Goal: Information Seeking & Learning: Learn about a topic

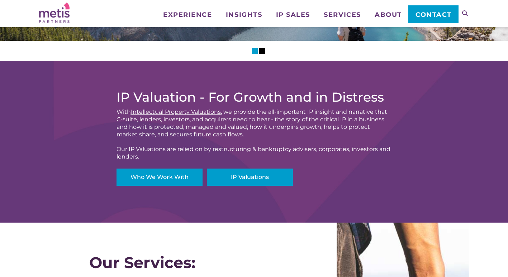
scroll to position [215, 0]
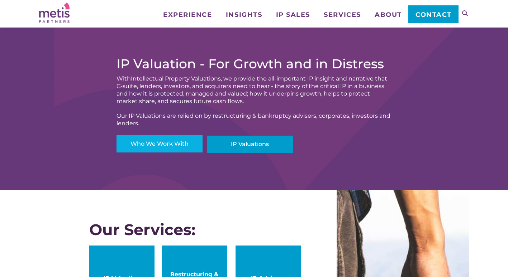
click at [165, 143] on link "Who We Work With" at bounding box center [159, 143] width 86 height 17
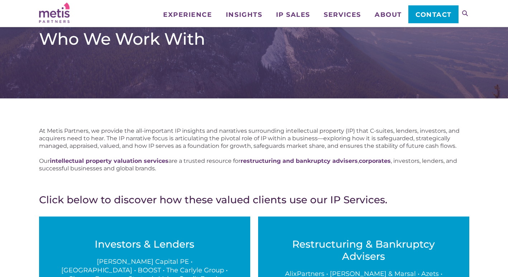
scroll to position [143, 0]
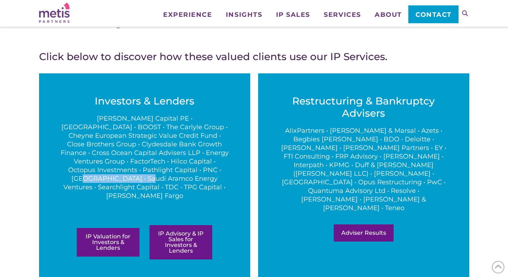
drag, startPoint x: 207, startPoint y: 170, endPoint x: 135, endPoint y: 174, distance: 72.5
click at [135, 174] on p "Bain Capital PE • Blazehill • BOOST • The Carlyle Group • Cheyne European Strat…" at bounding box center [145, 157] width 168 height 86
drag, startPoint x: 135, startPoint y: 174, endPoint x: 113, endPoint y: 165, distance: 24.0
click at [113, 165] on p "Bain Capital PE • Blazehill • BOOST • The Carlyle Group • Cheyne European Strat…" at bounding box center [145, 157] width 168 height 86
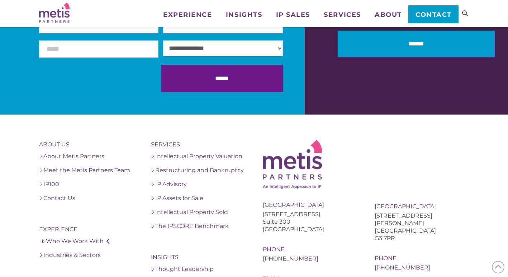
scroll to position [753, 0]
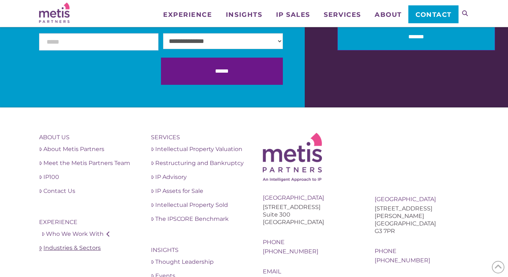
click at [77, 244] on link "Industries & Sectors" at bounding box center [86, 248] width 95 height 9
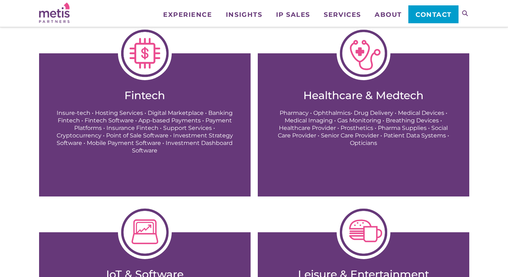
scroll to position [179, 0]
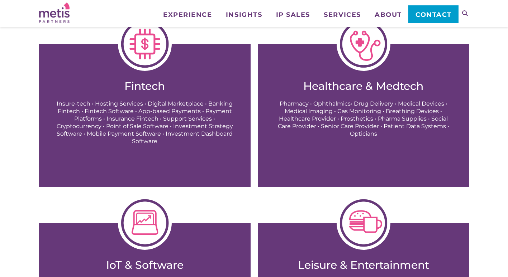
click at [336, 108] on p "Pharmacy • Ophthalmics• Drug Delivery • Medical Devices • Medical Imaging • Gas…" at bounding box center [363, 119] width 183 height 38
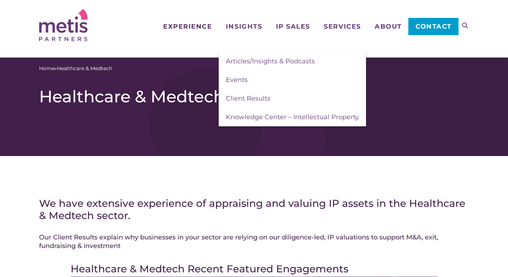
click at [200, 22] on link "Experience" at bounding box center [187, 15] width 63 height 30
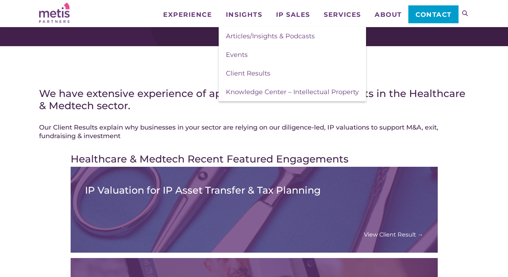
scroll to position [108, 0]
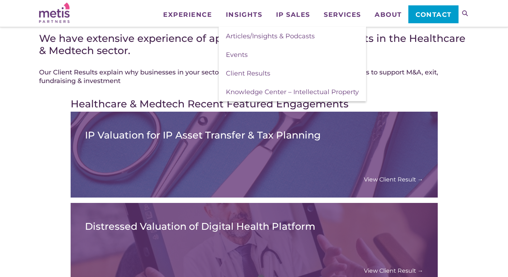
click at [132, 134] on h3 "IP Valuation for IP Asset Transfer & Tax Planning" at bounding box center [254, 135] width 338 height 11
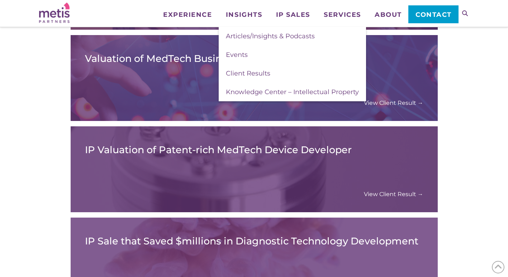
scroll to position [358, 0]
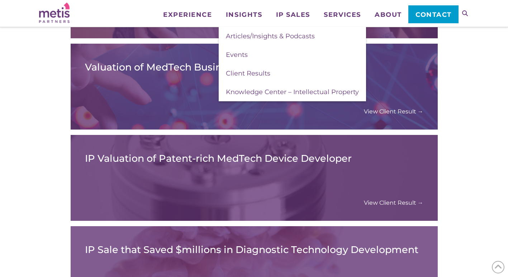
click at [400, 203] on link "View Client Result →" at bounding box center [393, 203] width 59 height 8
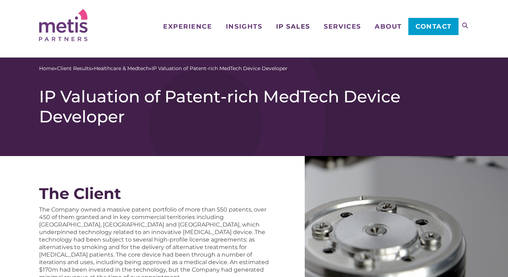
click at [280, 25] on span "IP Sales" at bounding box center [293, 26] width 34 height 6
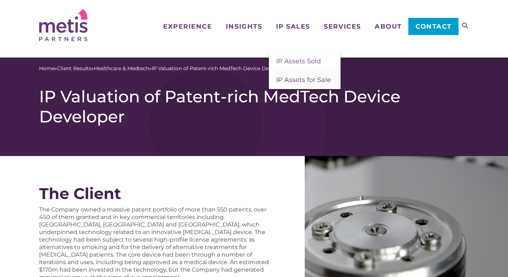
click at [300, 80] on span "IP Assets for Sale" at bounding box center [303, 80] width 55 height 8
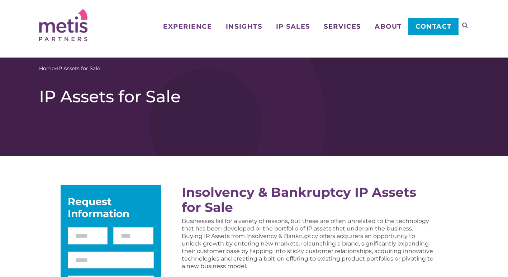
click at [346, 26] on span "Services" at bounding box center [342, 26] width 37 height 6
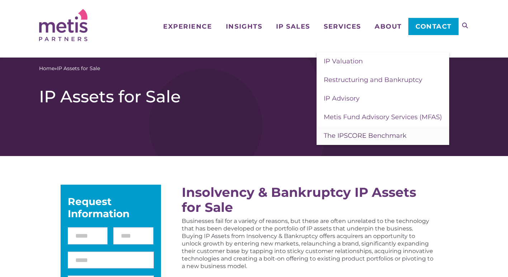
click at [344, 140] on link "The IPSCORE Benchmark" at bounding box center [382, 135] width 133 height 19
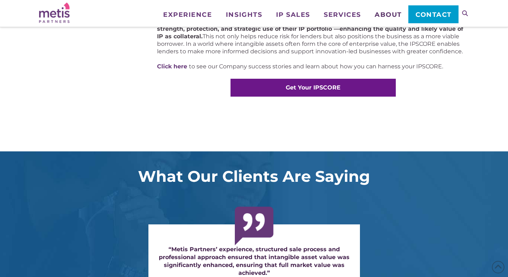
scroll to position [502, 0]
